Goal: Information Seeking & Learning: Learn about a topic

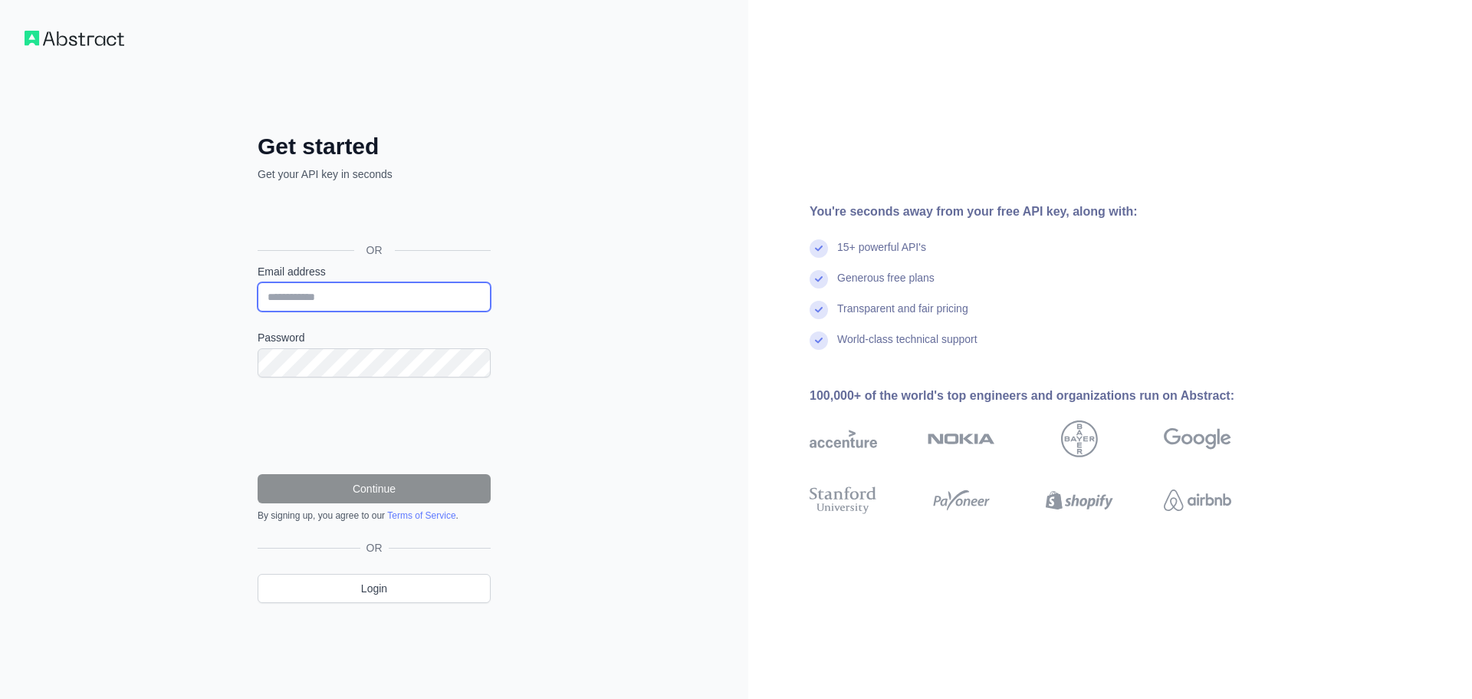
click at [374, 292] on input "Email address" at bounding box center [374, 296] width 233 height 29
click at [378, 310] on input "Email address" at bounding box center [374, 296] width 233 height 29
type input "**********"
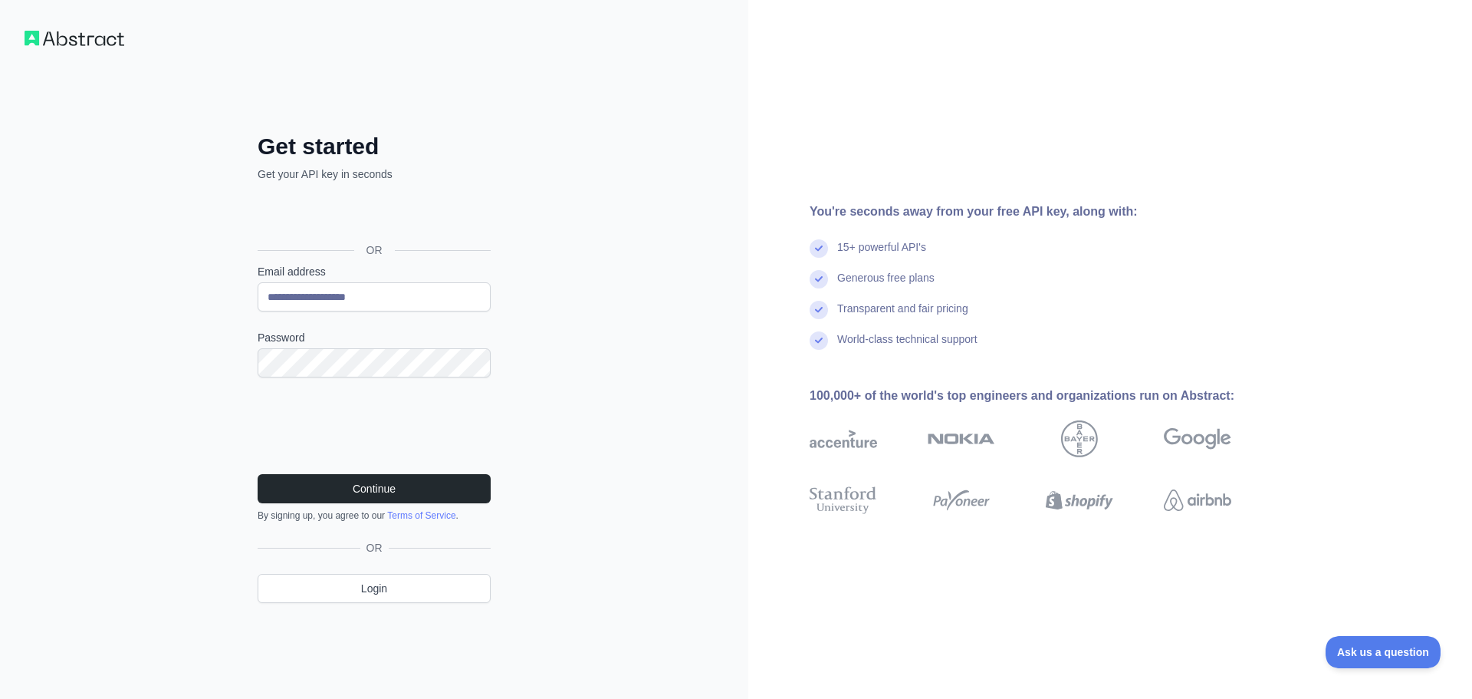
click at [392, 344] on label "Password" at bounding box center [374, 337] width 233 height 15
click at [231, 355] on div "**********" at bounding box center [374, 380] width 294 height 495
click at [383, 498] on button "Continue" at bounding box center [374, 488] width 233 height 29
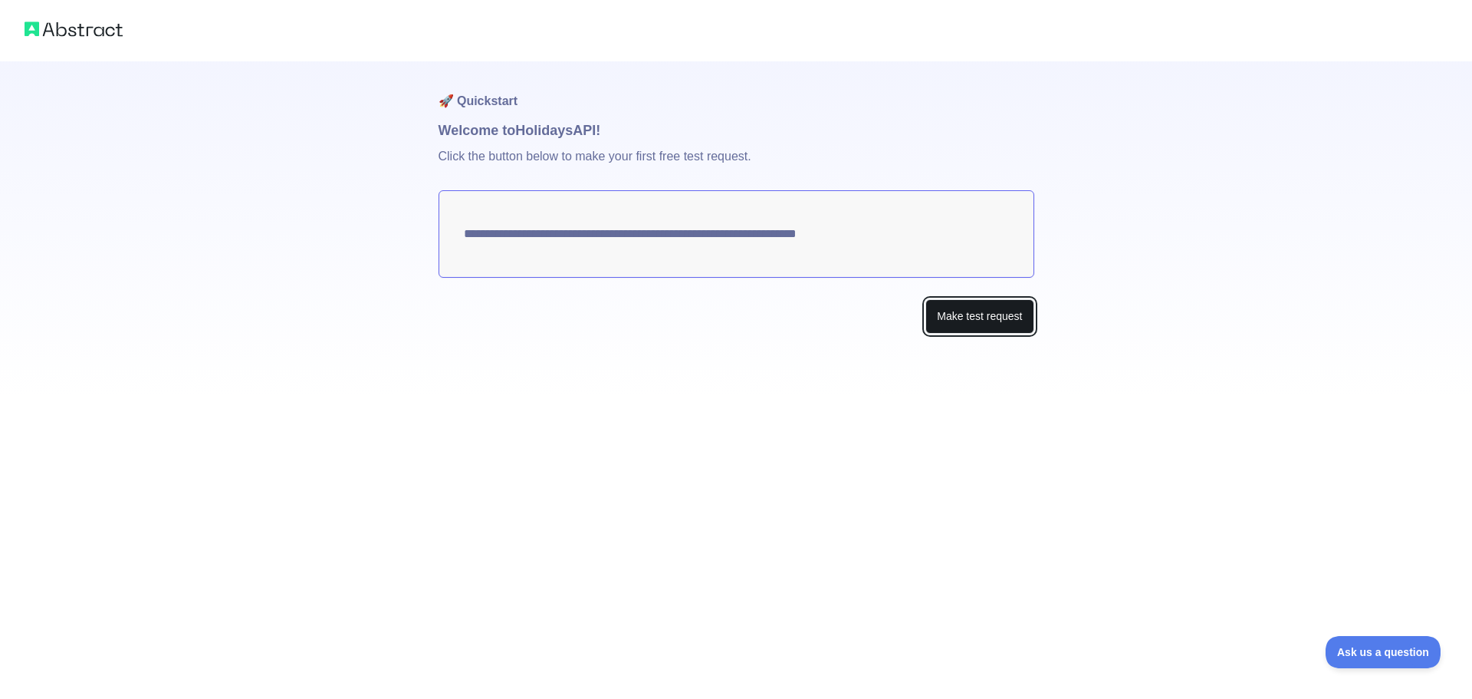
click at [977, 326] on button "Make test request" at bounding box center [980, 316] width 108 height 35
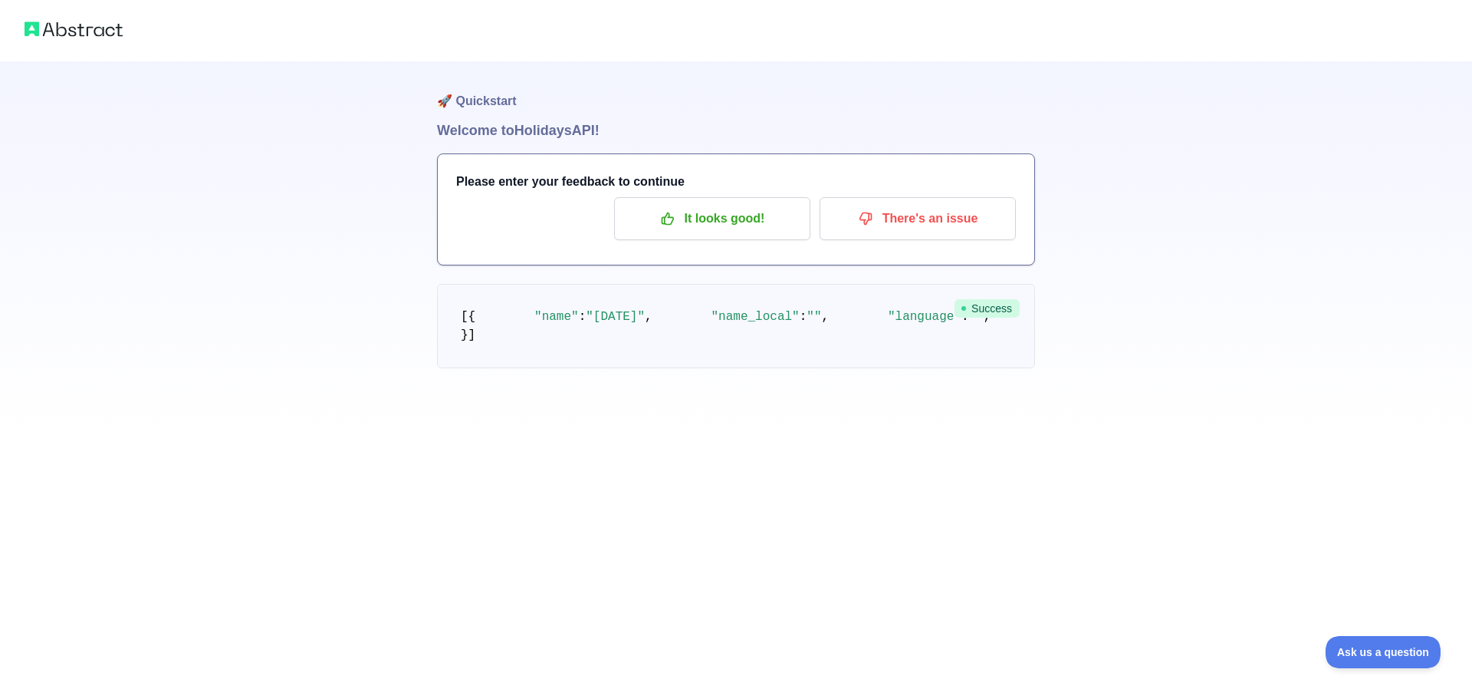
click at [105, 30] on img at bounding box center [74, 28] width 98 height 21
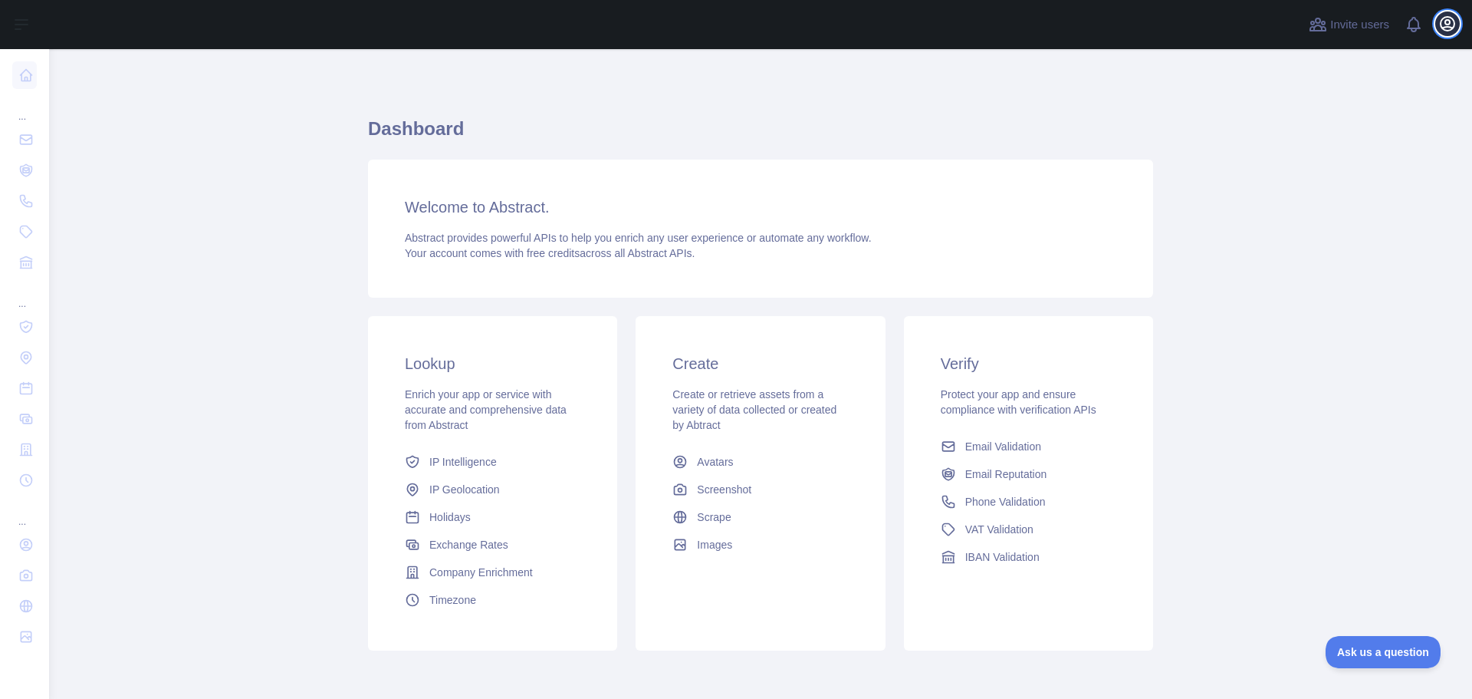
click at [1449, 23] on icon "button" at bounding box center [1448, 24] width 14 height 14
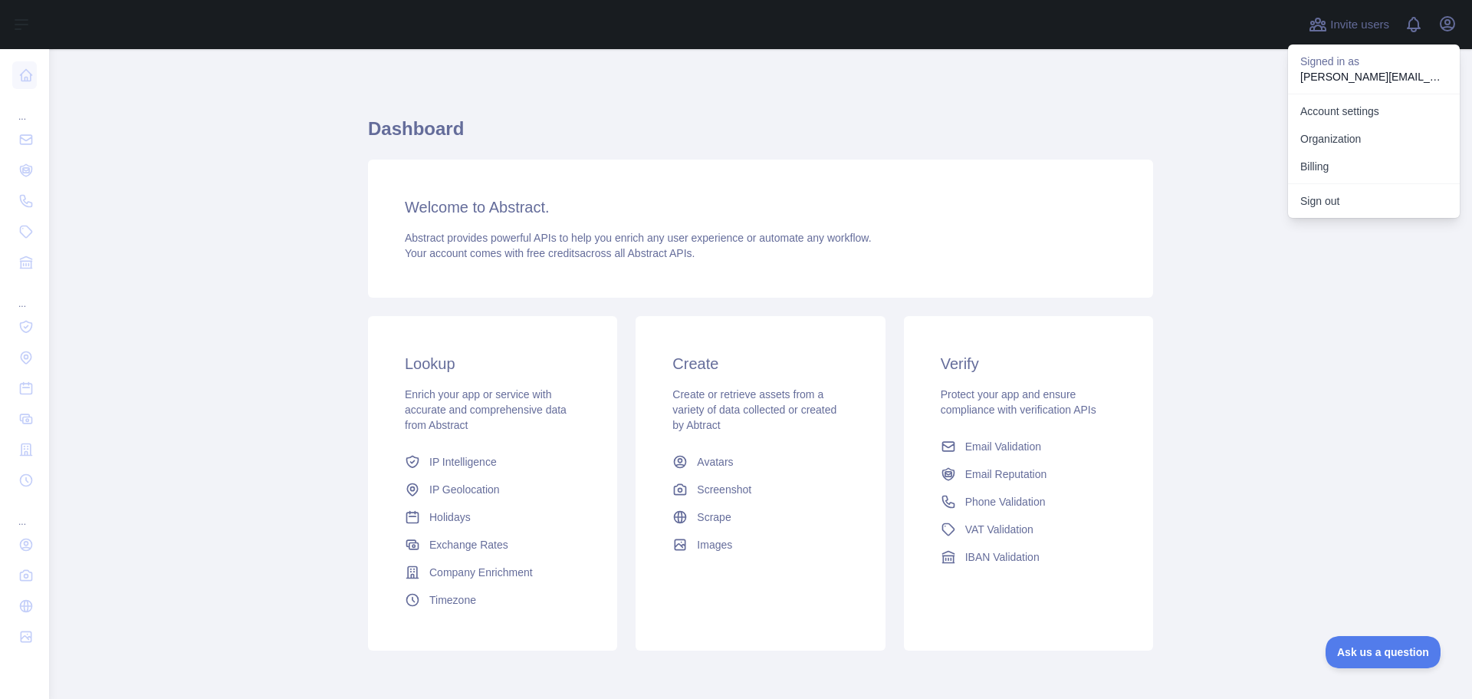
click at [1146, 121] on h1 "Dashboard" at bounding box center [760, 135] width 785 height 37
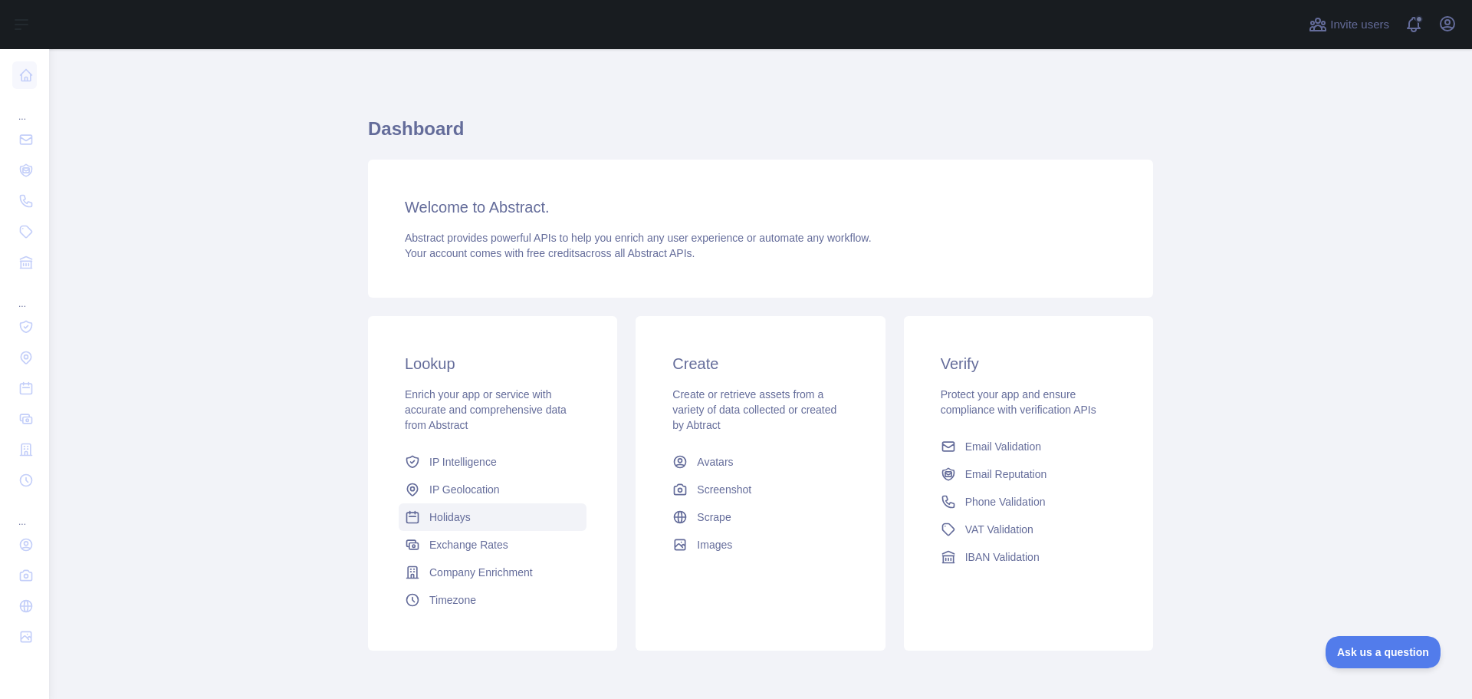
click at [439, 517] on span "Holidays" at bounding box center [449, 516] width 41 height 15
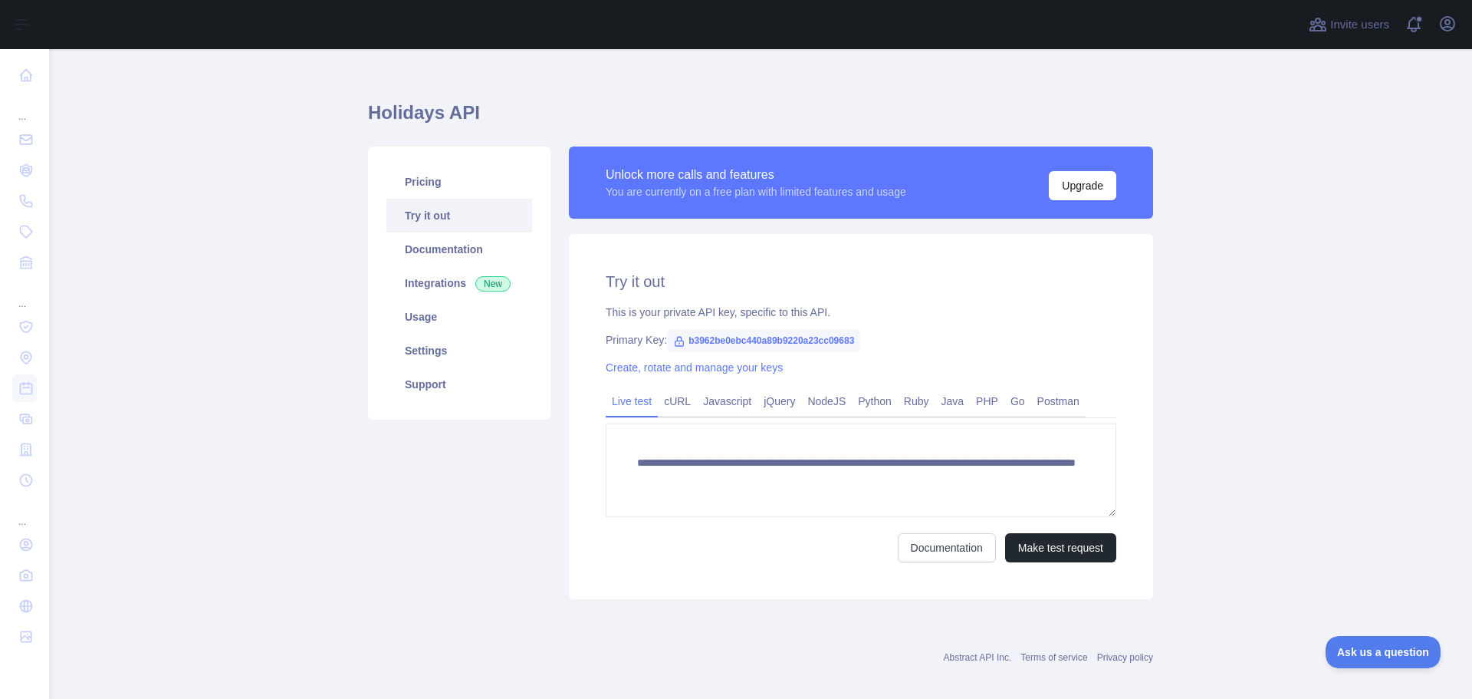
scroll to position [30, 0]
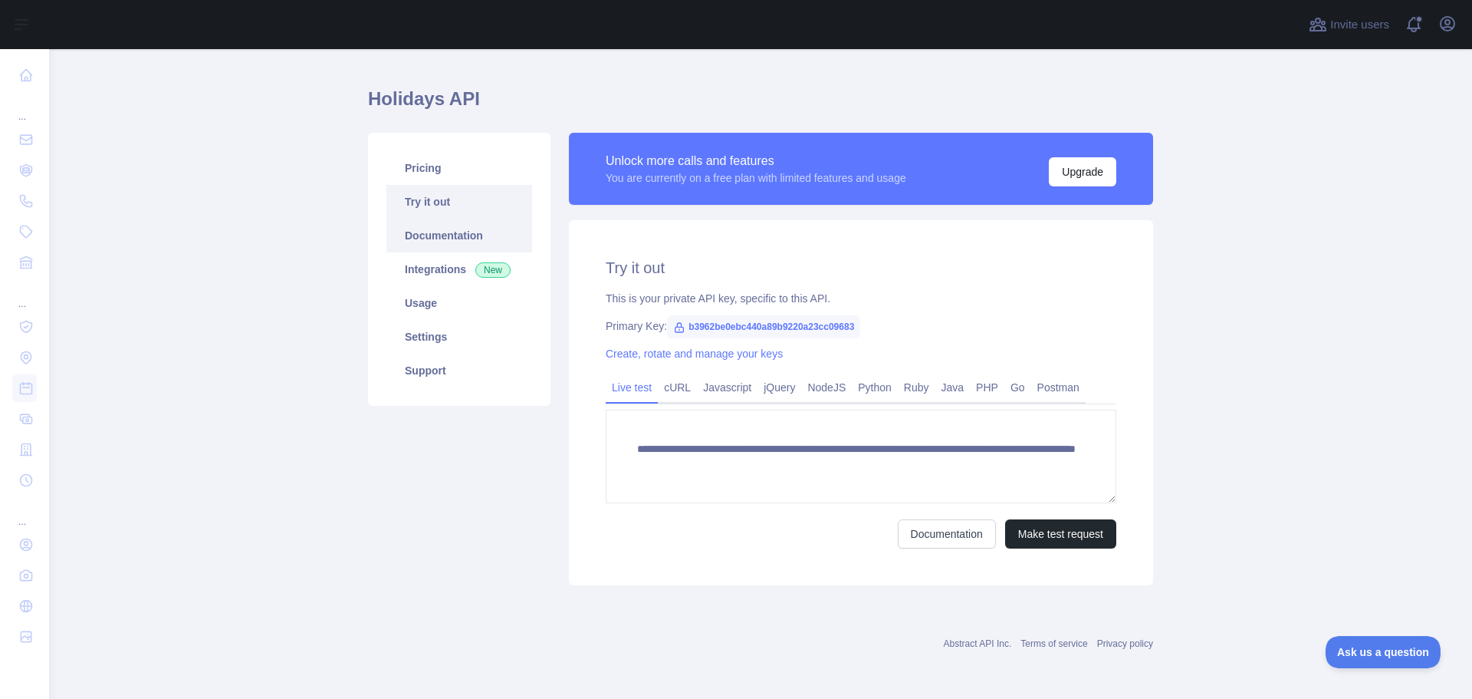
click at [461, 239] on link "Documentation" at bounding box center [459, 236] width 146 height 34
click at [1443, 25] on icon "button" at bounding box center [1448, 24] width 18 height 18
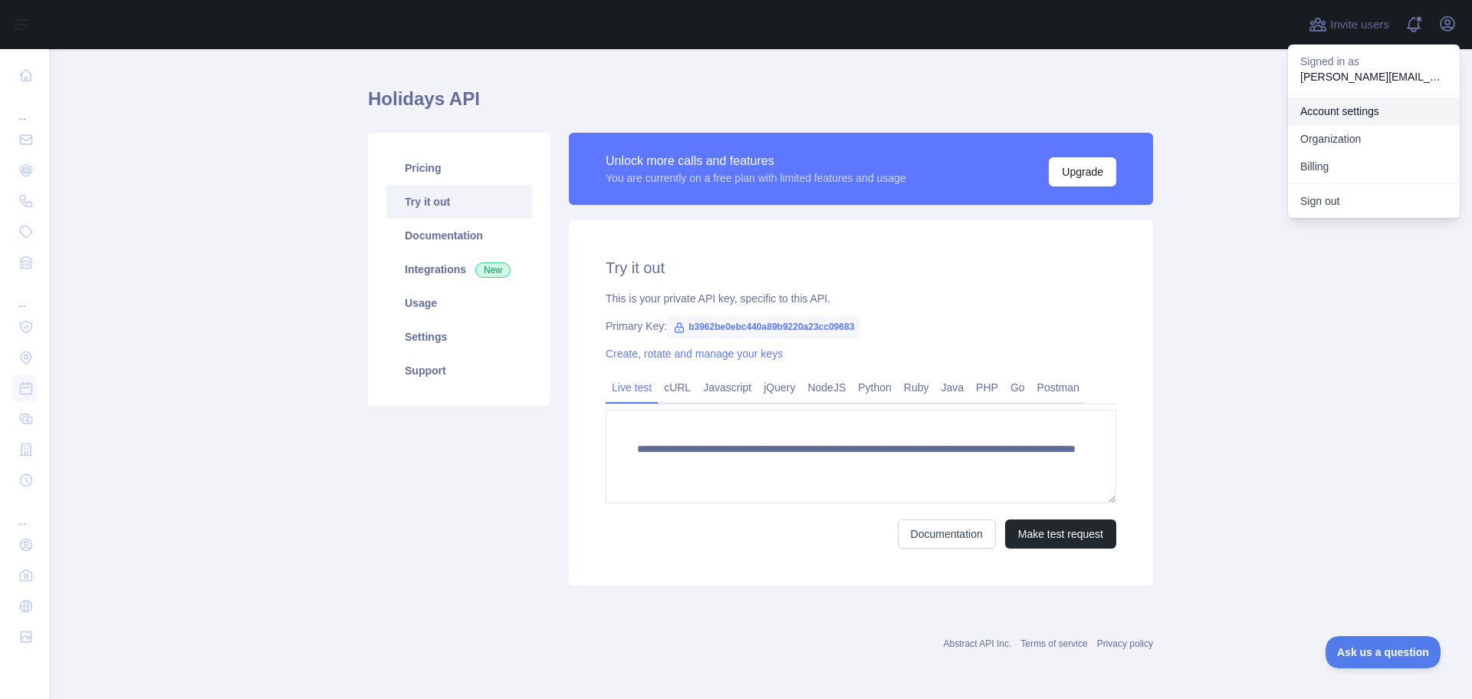
click at [1360, 110] on link "Account settings" at bounding box center [1374, 111] width 172 height 28
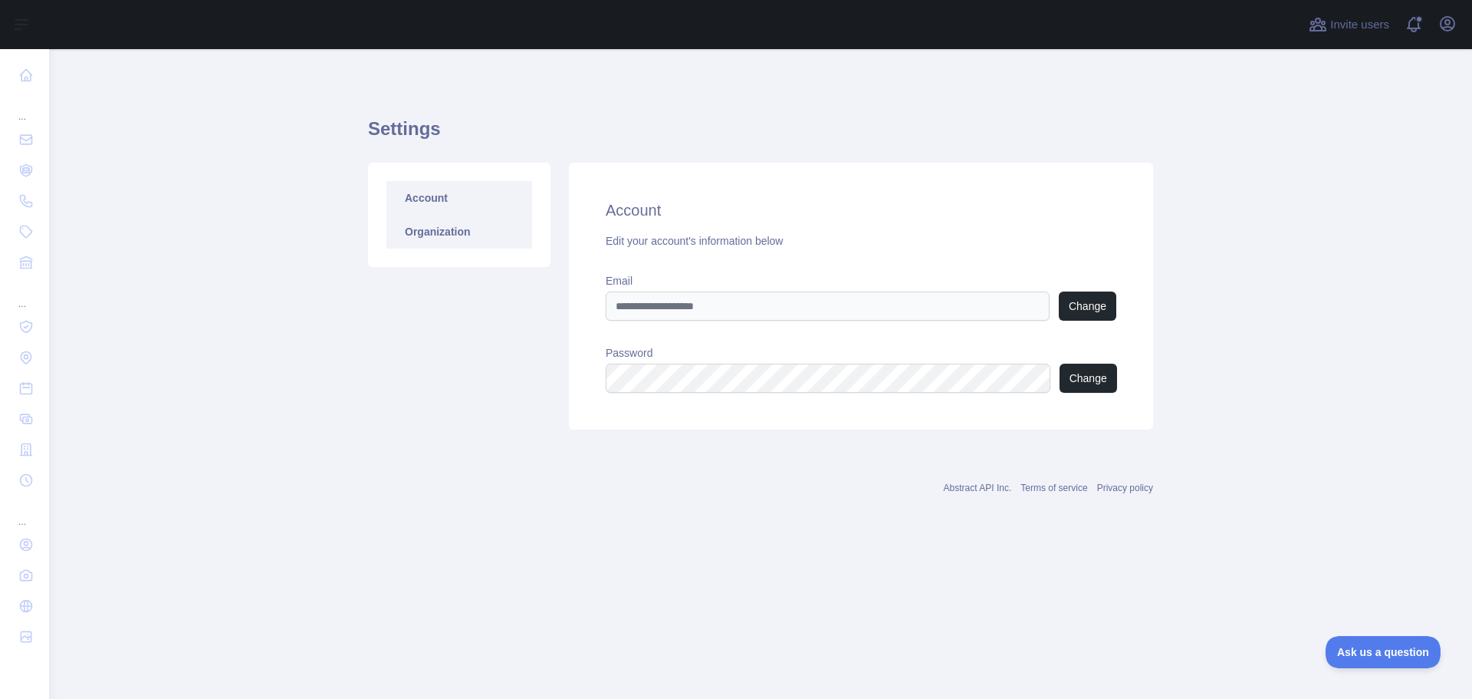
click at [428, 235] on link "Organization" at bounding box center [459, 232] width 146 height 34
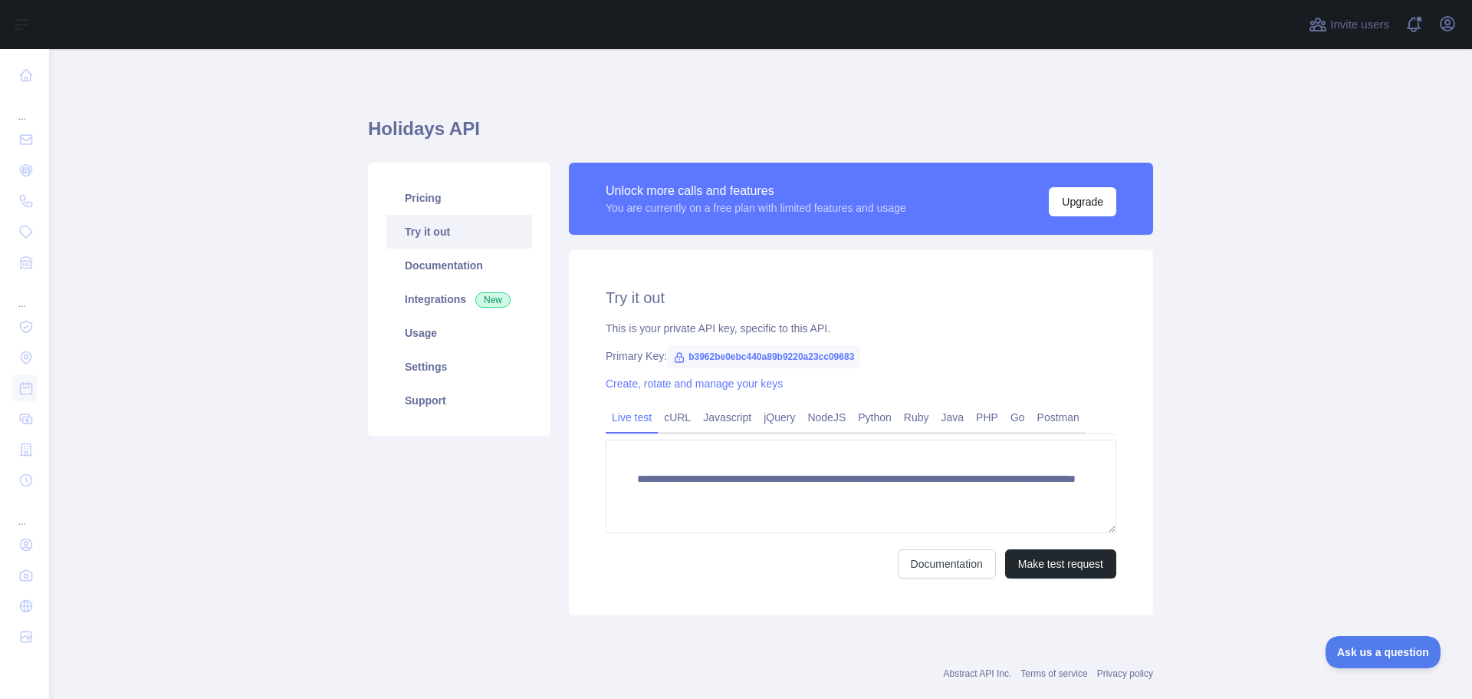
click at [726, 350] on span "b3962be0ebc440a89b9220a23cc09683" at bounding box center [763, 356] width 193 height 23
copy span "b3962be0ebc440a89b9220a23cc09683"
click at [697, 389] on link "Create, rotate and manage your keys" at bounding box center [694, 383] width 177 height 12
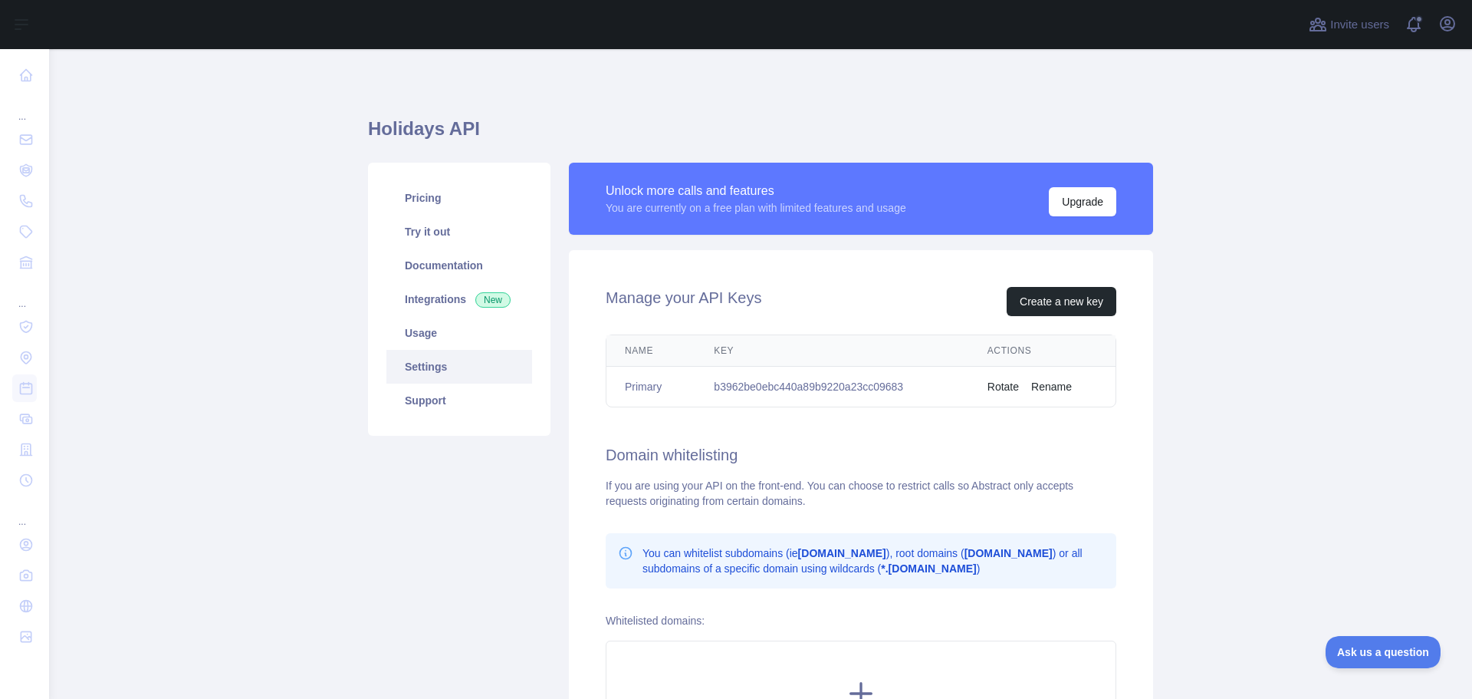
click at [817, 381] on td "b3962be0ebc440a89b9220a23cc09683" at bounding box center [832, 387] width 273 height 41
copy td "b3962be0ebc440a89b9220a23cc09683"
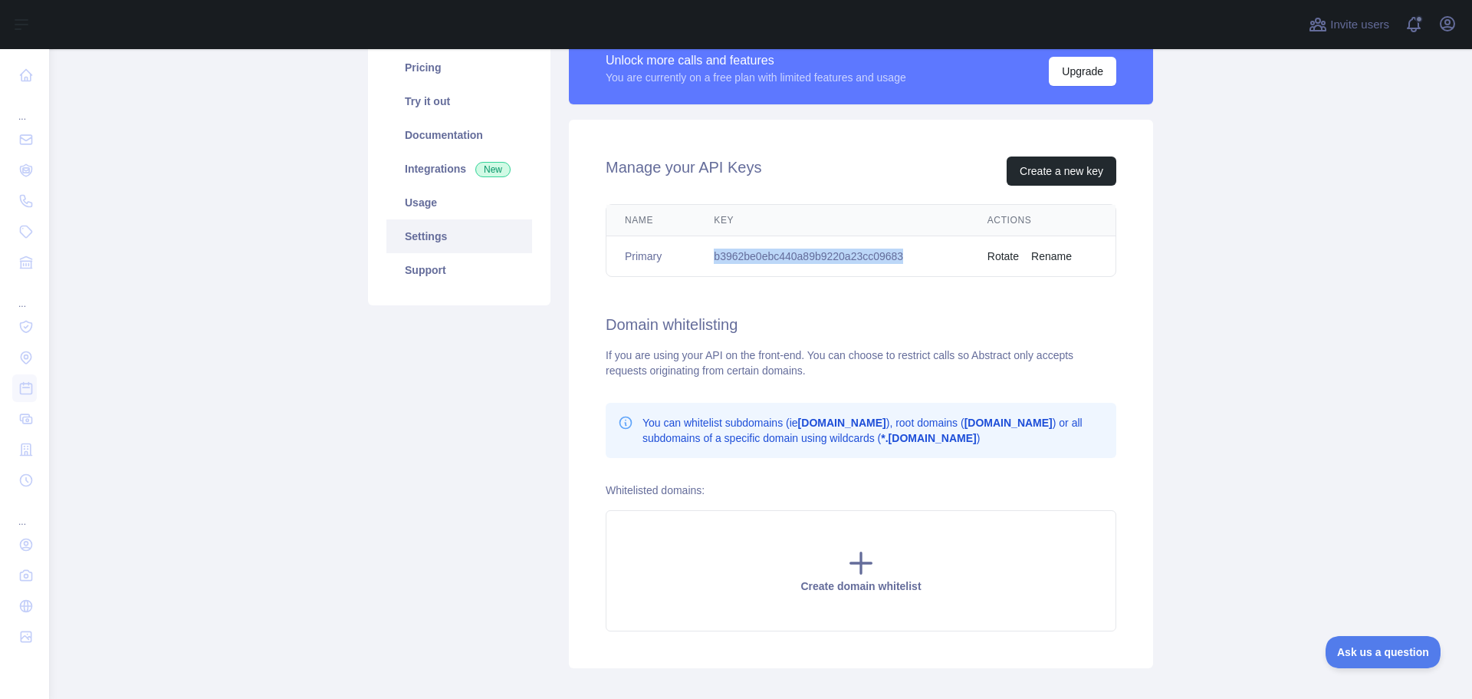
scroll to position [213, 0]
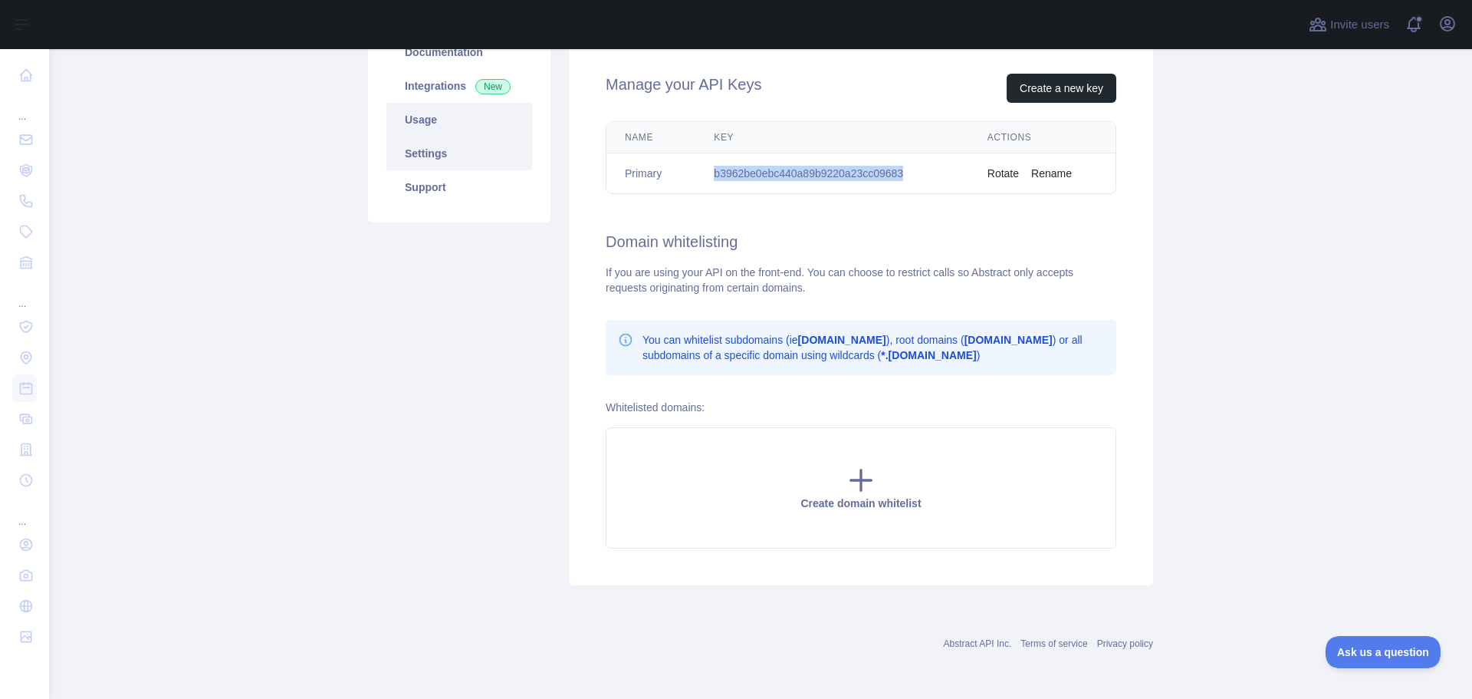
click at [477, 112] on link "Usage" at bounding box center [459, 120] width 146 height 34
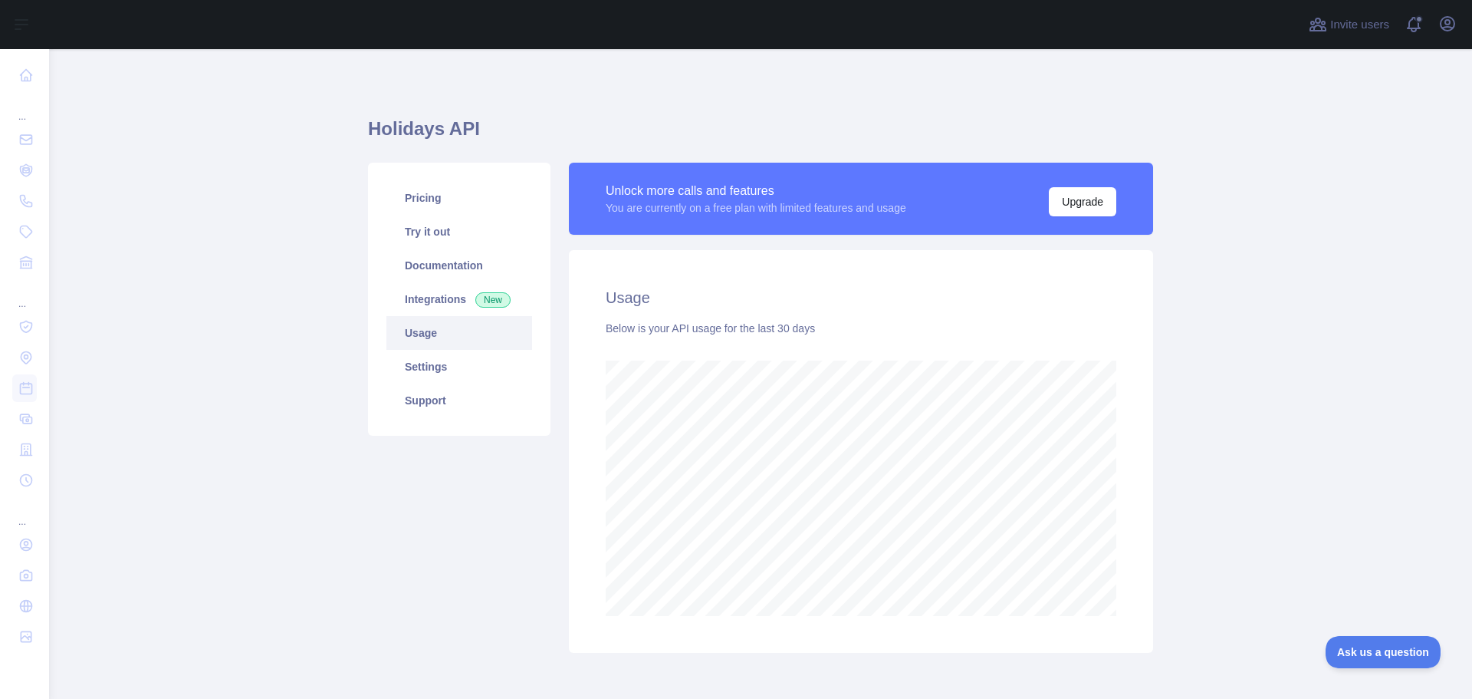
scroll to position [649, 1412]
click at [454, 245] on link "Try it out" at bounding box center [459, 232] width 146 height 34
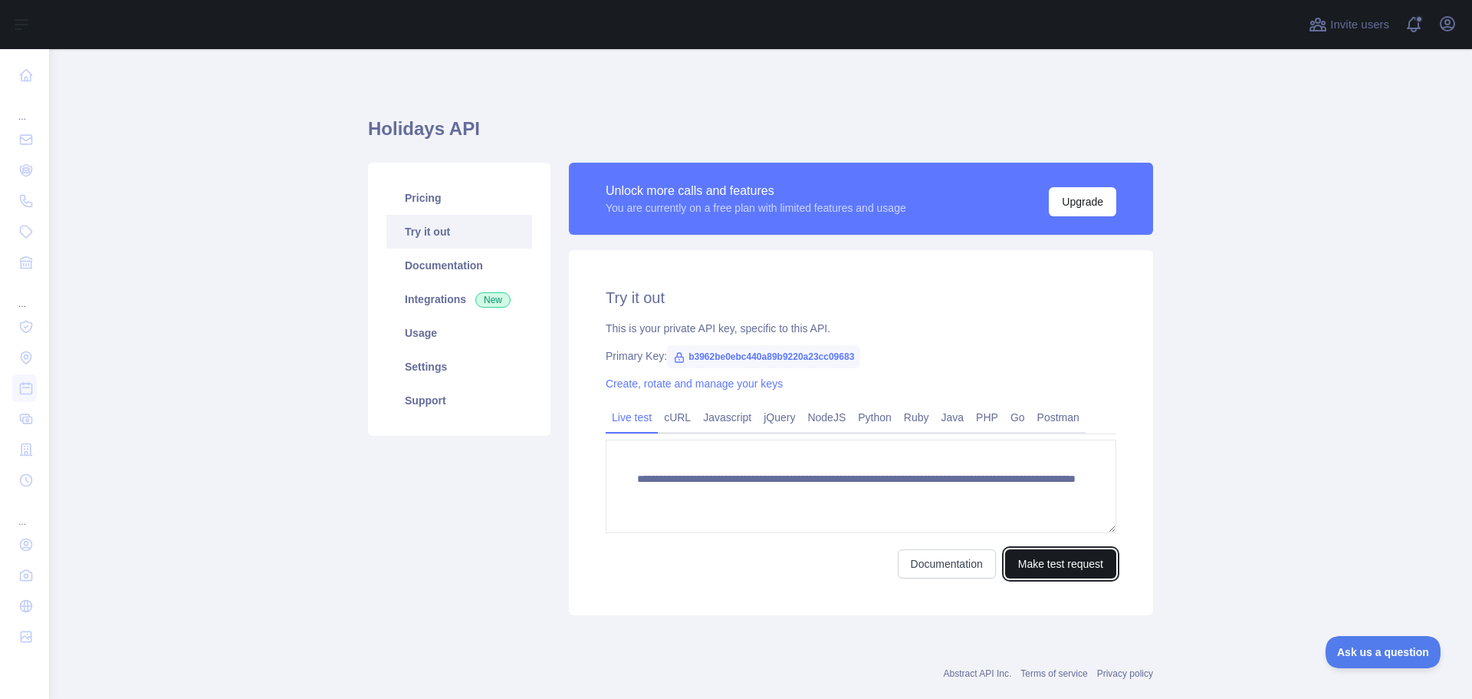
click at [1066, 573] on button "Make test request" at bounding box center [1060, 563] width 111 height 29
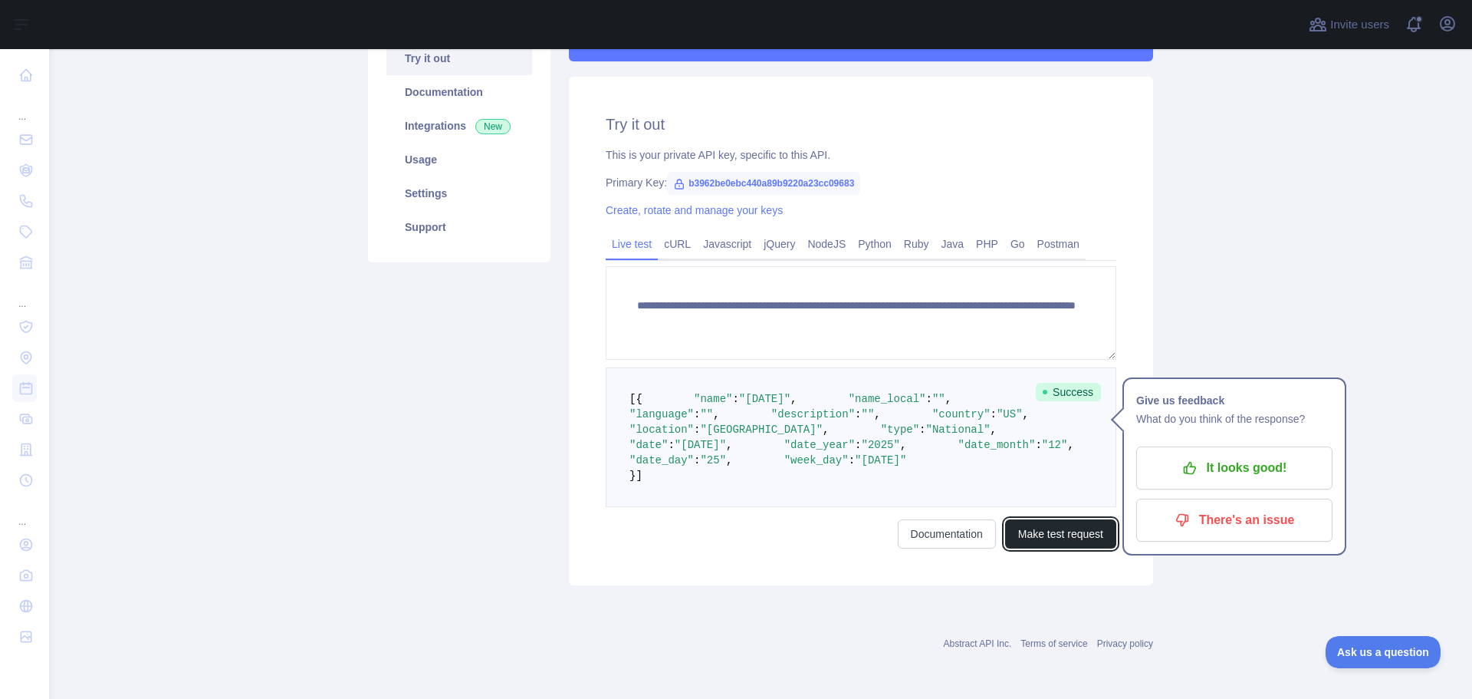
scroll to position [230, 0]
